Goal: Find specific page/section: Find specific page/section

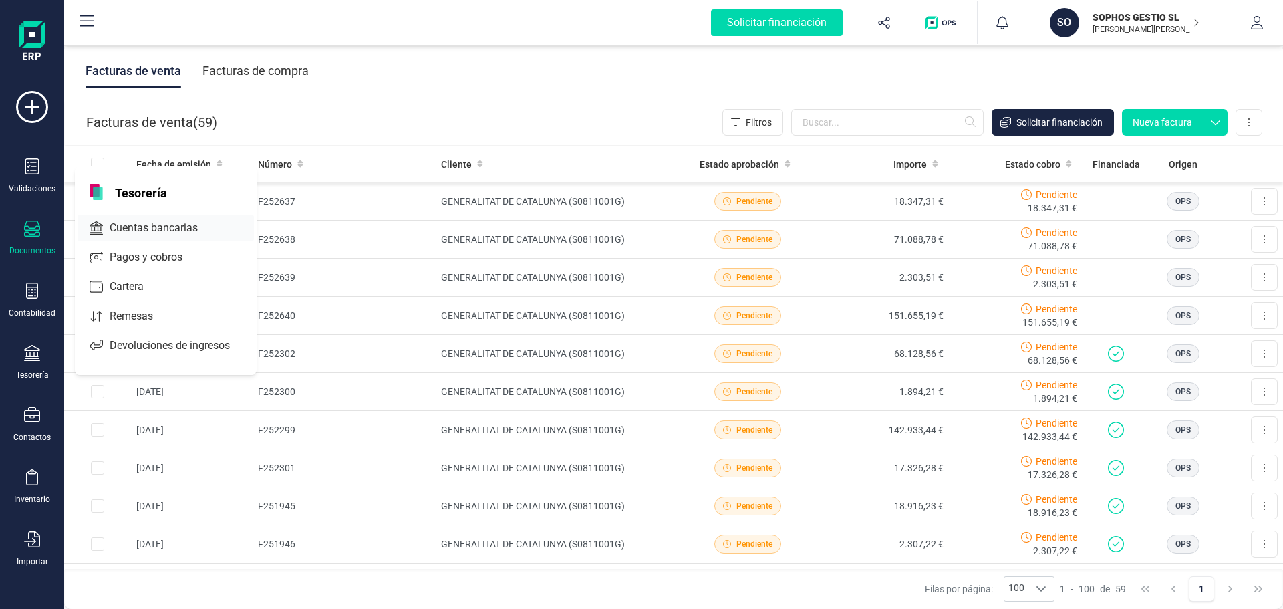
click at [183, 228] on span "Cuentas bancarias" at bounding box center [163, 228] width 118 height 16
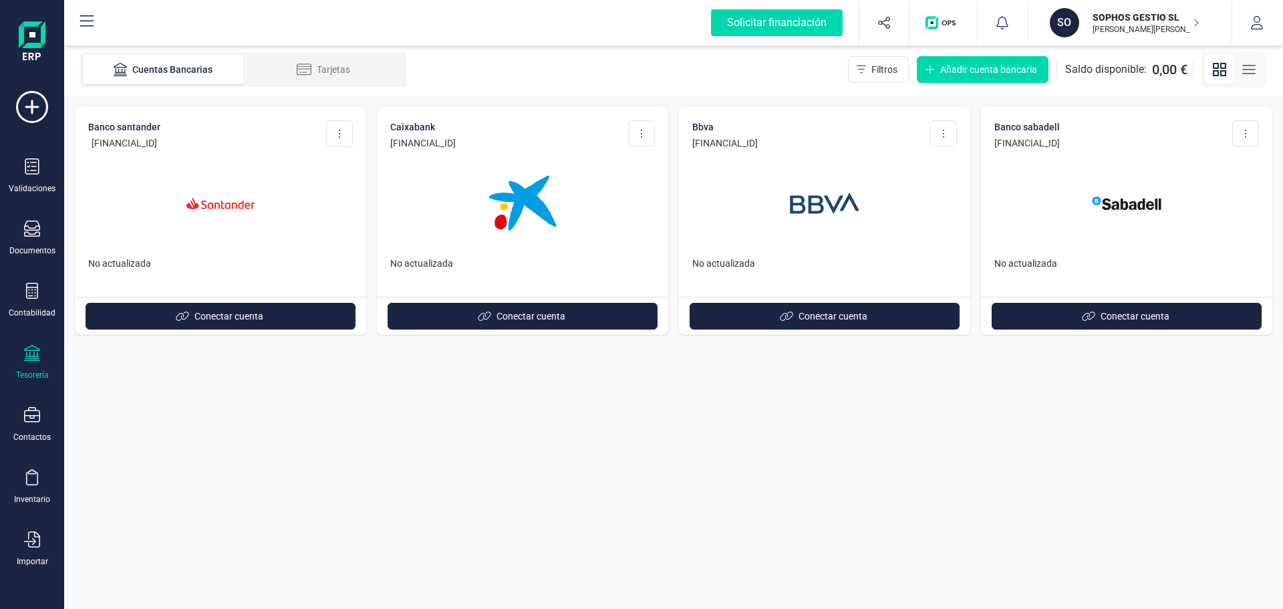
click at [41, 360] on div "Tesorería" at bounding box center [31, 362] width 53 height 35
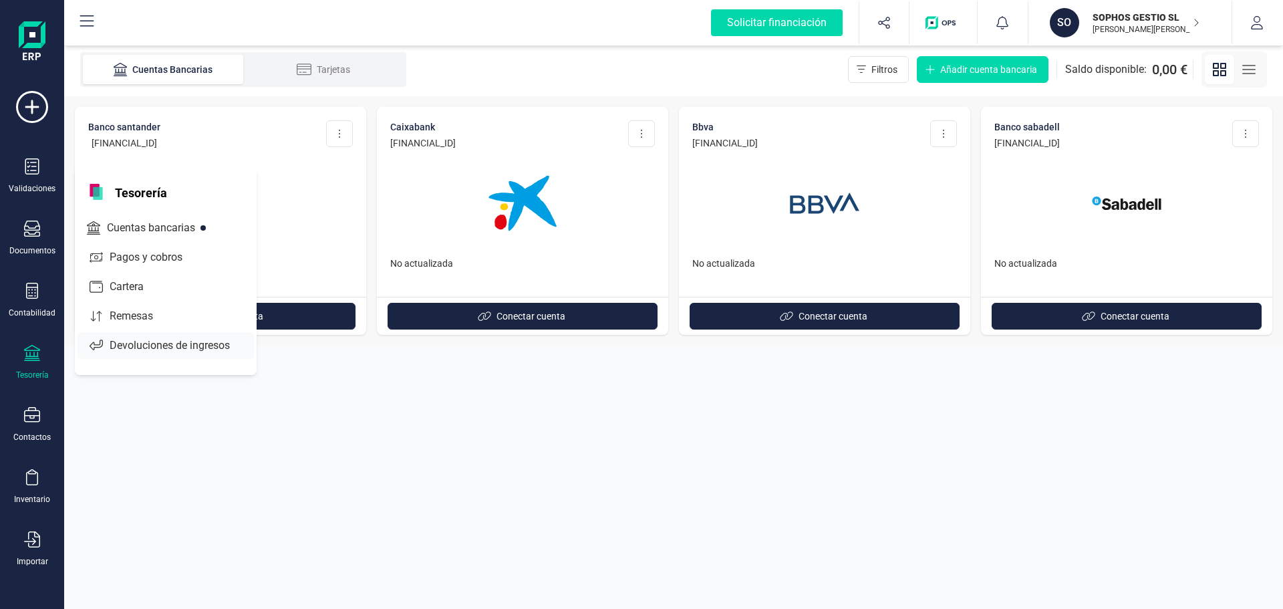
click at [173, 347] on span "Devoluciones de ingresos" at bounding box center [179, 346] width 150 height 16
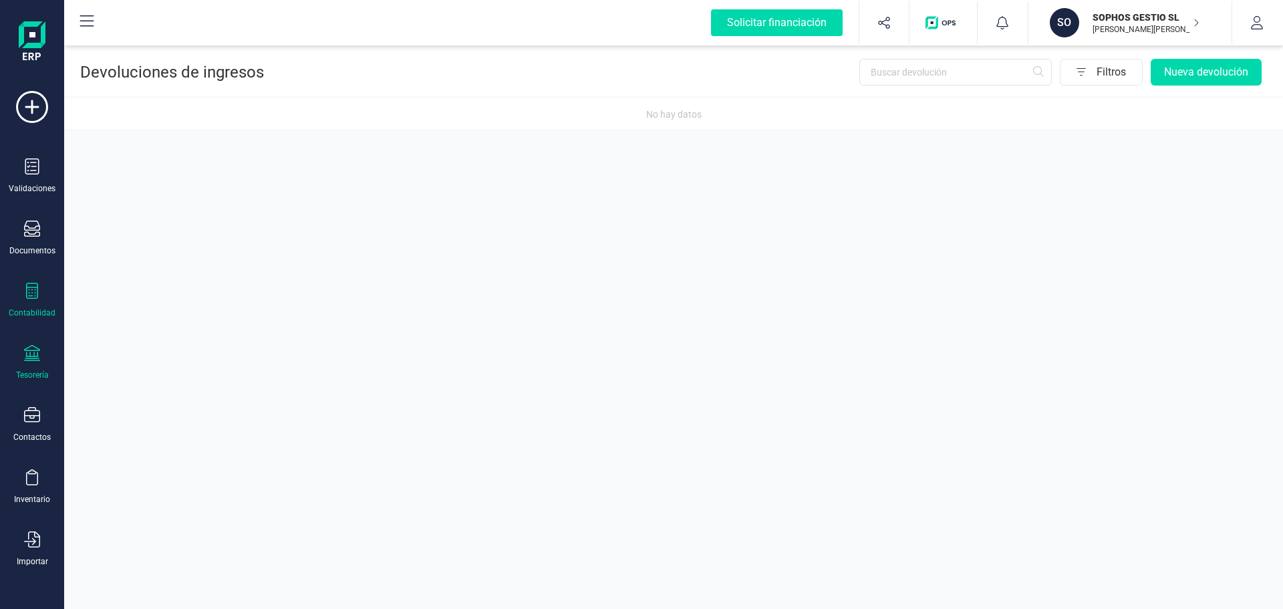
click at [37, 299] on div at bounding box center [32, 292] width 16 height 19
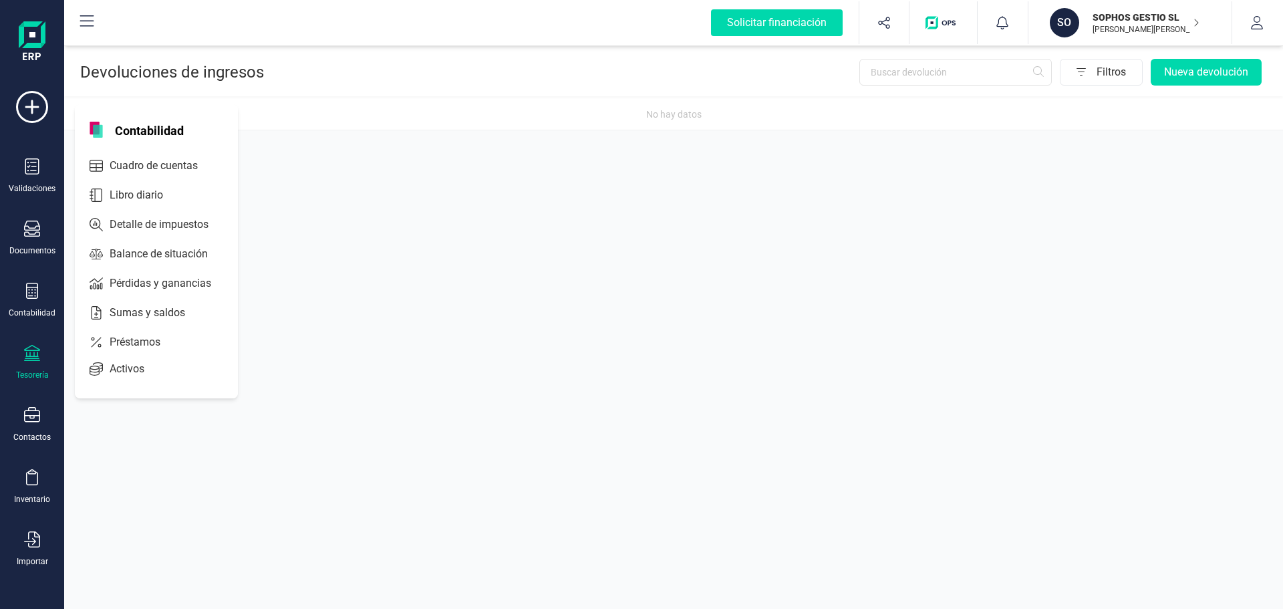
click at [948, 25] on img "button" at bounding box center [943, 22] width 35 height 13
